Goal: Navigation & Orientation: Find specific page/section

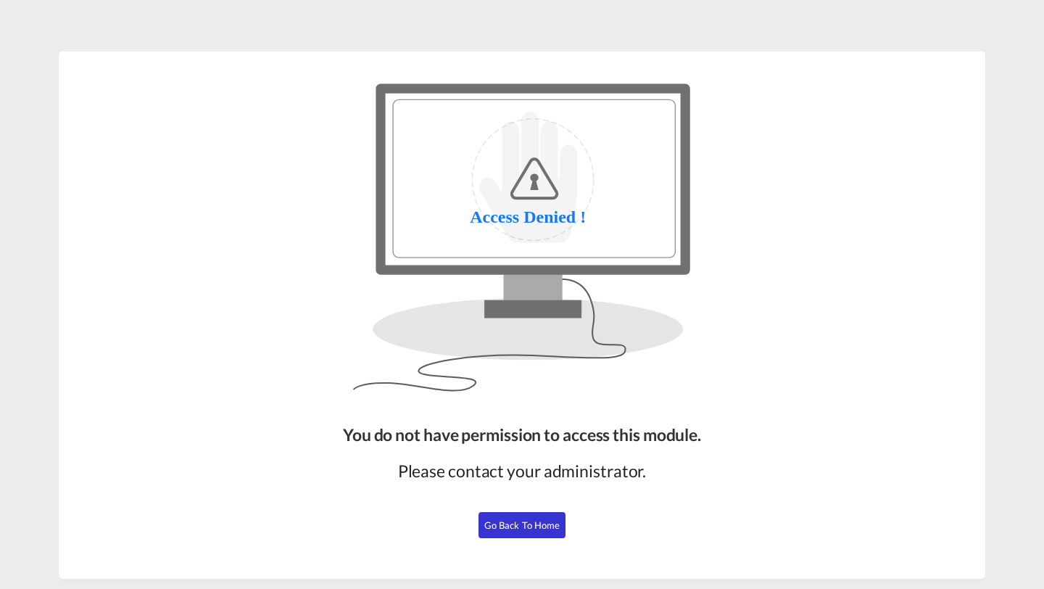
click at [510, 531] on button "Go Back to Home" at bounding box center [522, 525] width 87 height 26
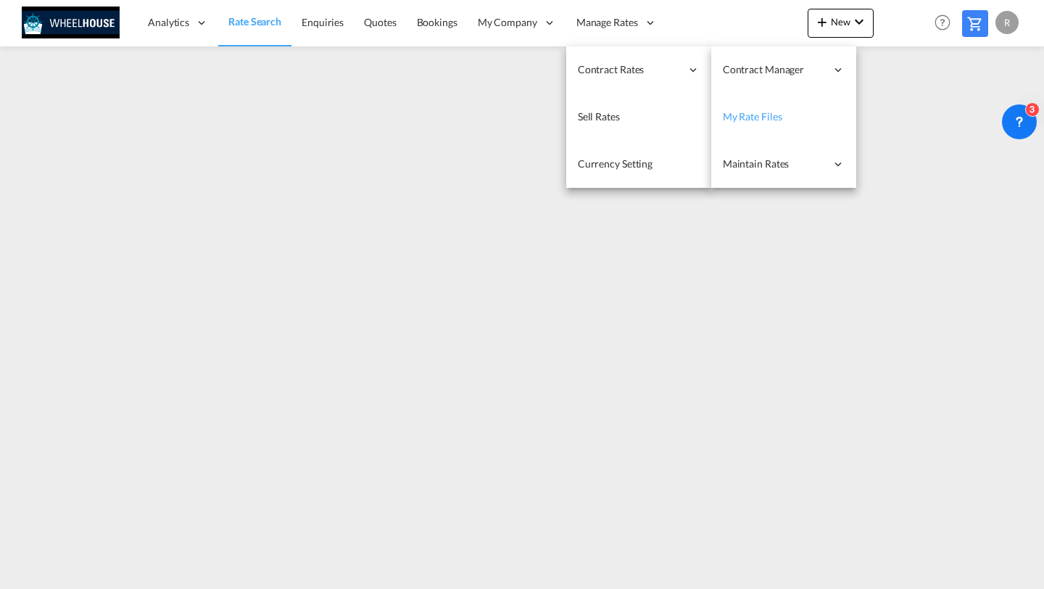
click at [747, 116] on span "My Rate Files" at bounding box center [752, 116] width 59 height 12
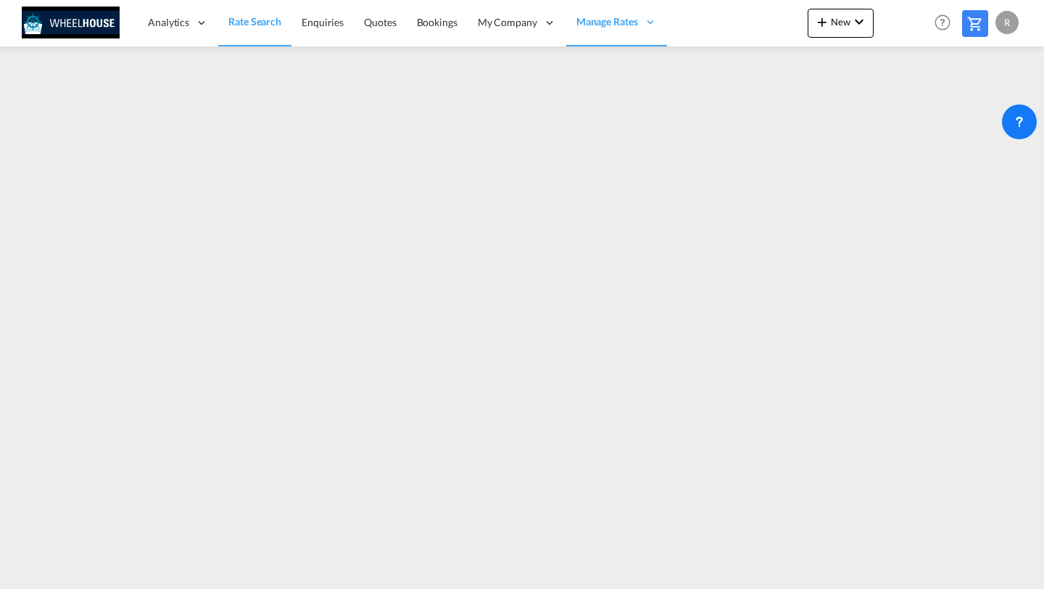
click at [239, 22] on span "Rate Search" at bounding box center [254, 21] width 53 height 12
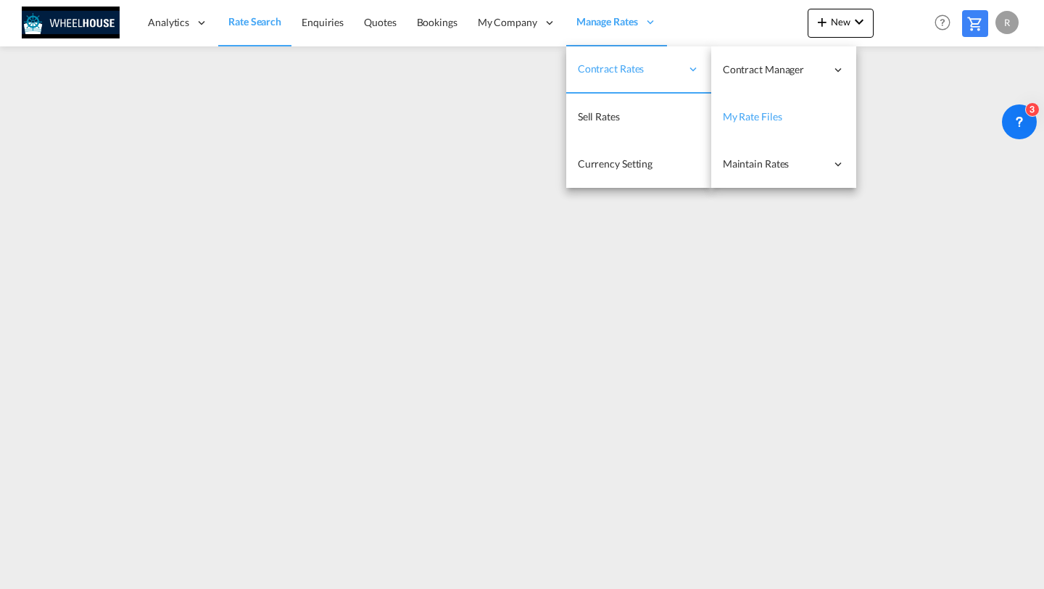
click at [730, 108] on link "My Rate Files" at bounding box center [784, 117] width 145 height 47
